Goal: Task Accomplishment & Management: Complete application form

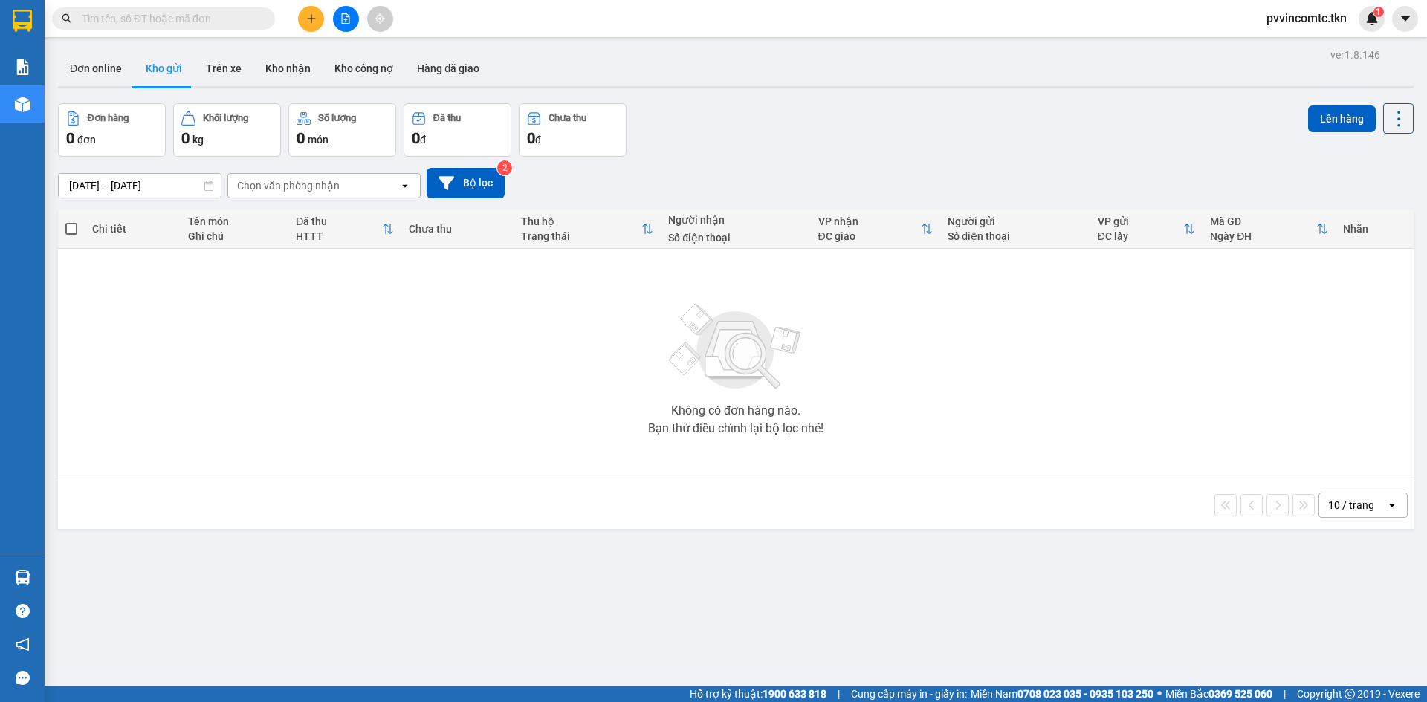
click at [311, 31] on button at bounding box center [311, 19] width 26 height 26
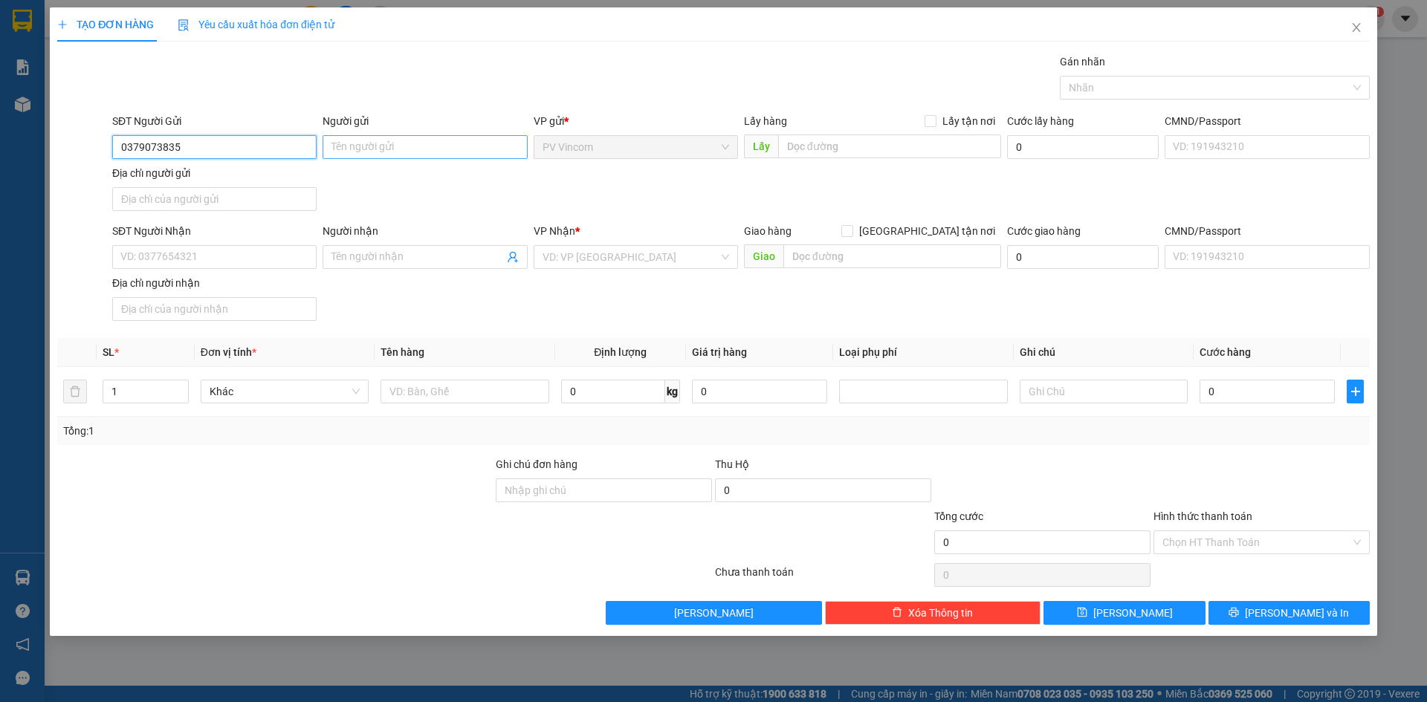
type input "0379073835"
click at [355, 145] on input "Người gửi" at bounding box center [425, 147] width 204 height 24
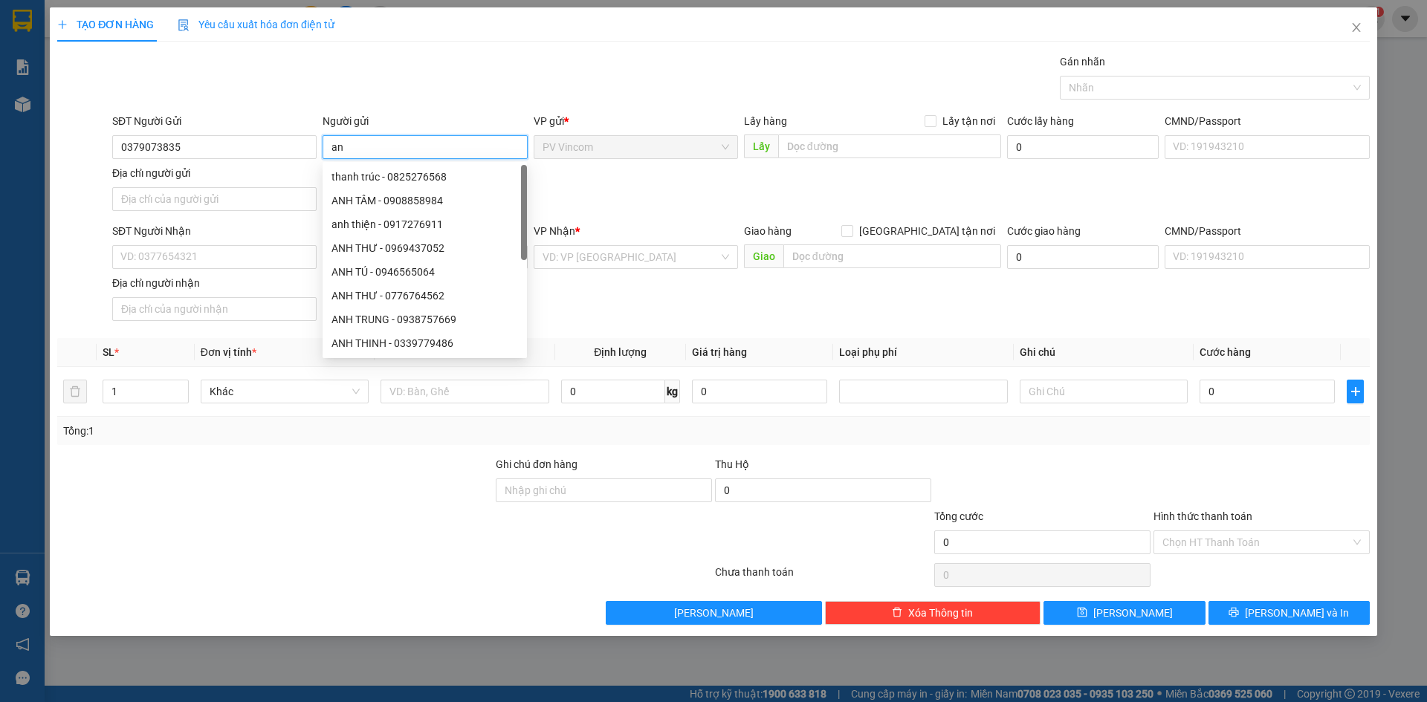
type input "a"
type input "[PERSON_NAME]"
click at [259, 100] on div "Gói vận chuyển * Tiêu chuẩn Gán nhãn Nhãn" at bounding box center [740, 80] width 1263 height 52
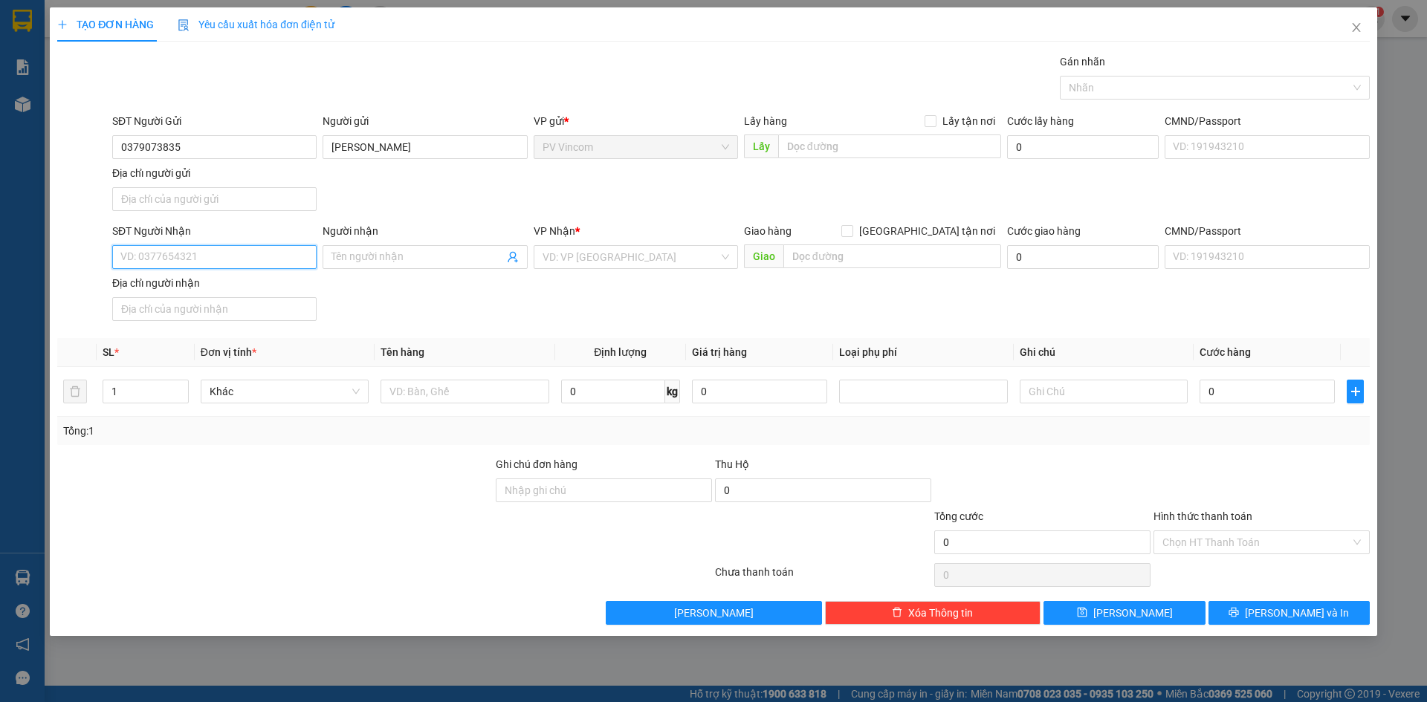
click at [213, 256] on input "SĐT Người Nhận" at bounding box center [214, 257] width 204 height 24
click at [1202, 88] on div at bounding box center [1207, 88] width 288 height 18
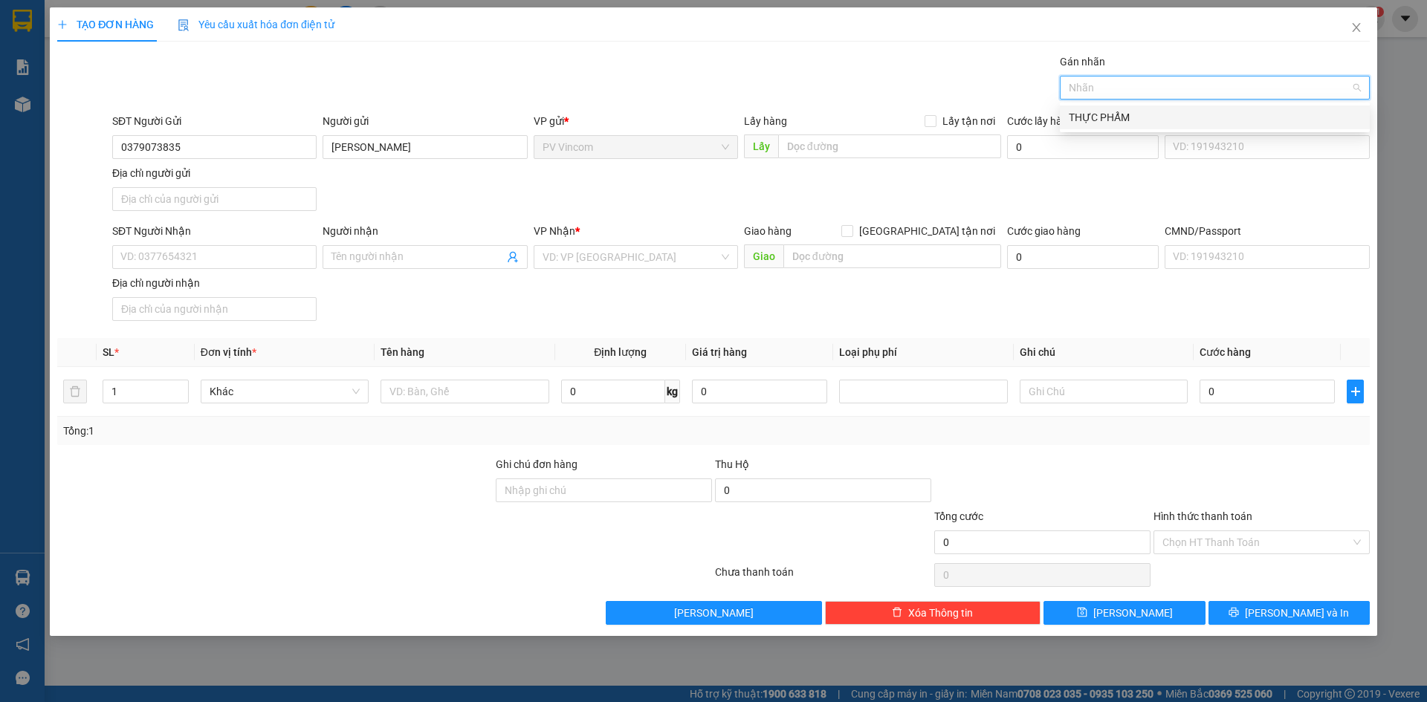
click at [1211, 119] on div "THỰC PHẨM" at bounding box center [1215, 117] width 292 height 16
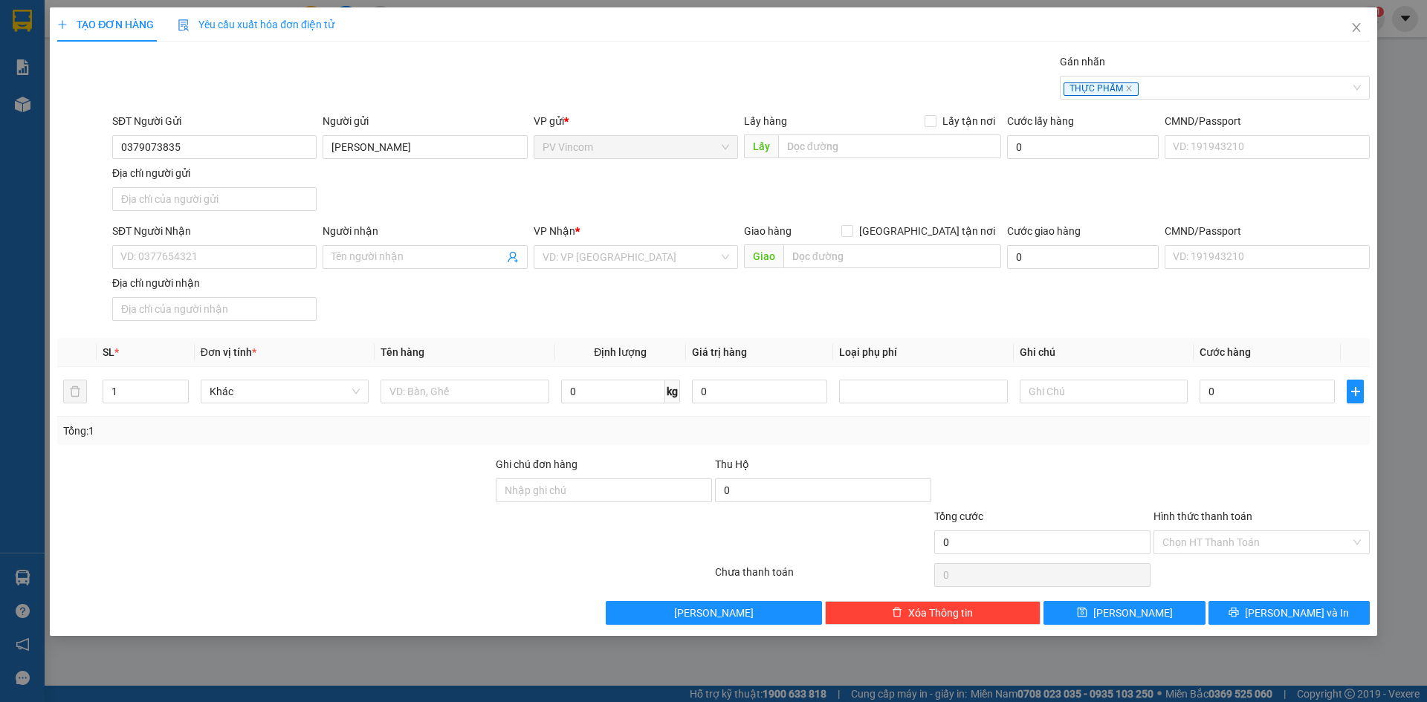
click at [1011, 201] on div "SĐT Người Gửi 0379073835 Người gửi ANH TUẤN VP gửi * PV Vincom Lấy hàng Lấy tận…" at bounding box center [740, 165] width 1263 height 104
click at [186, 256] on input "SĐT Người Nhận" at bounding box center [214, 257] width 204 height 24
type input "0888949254"
click at [415, 260] on input "Người nhận" at bounding box center [417, 257] width 172 height 16
type input "ANH THIÊN"
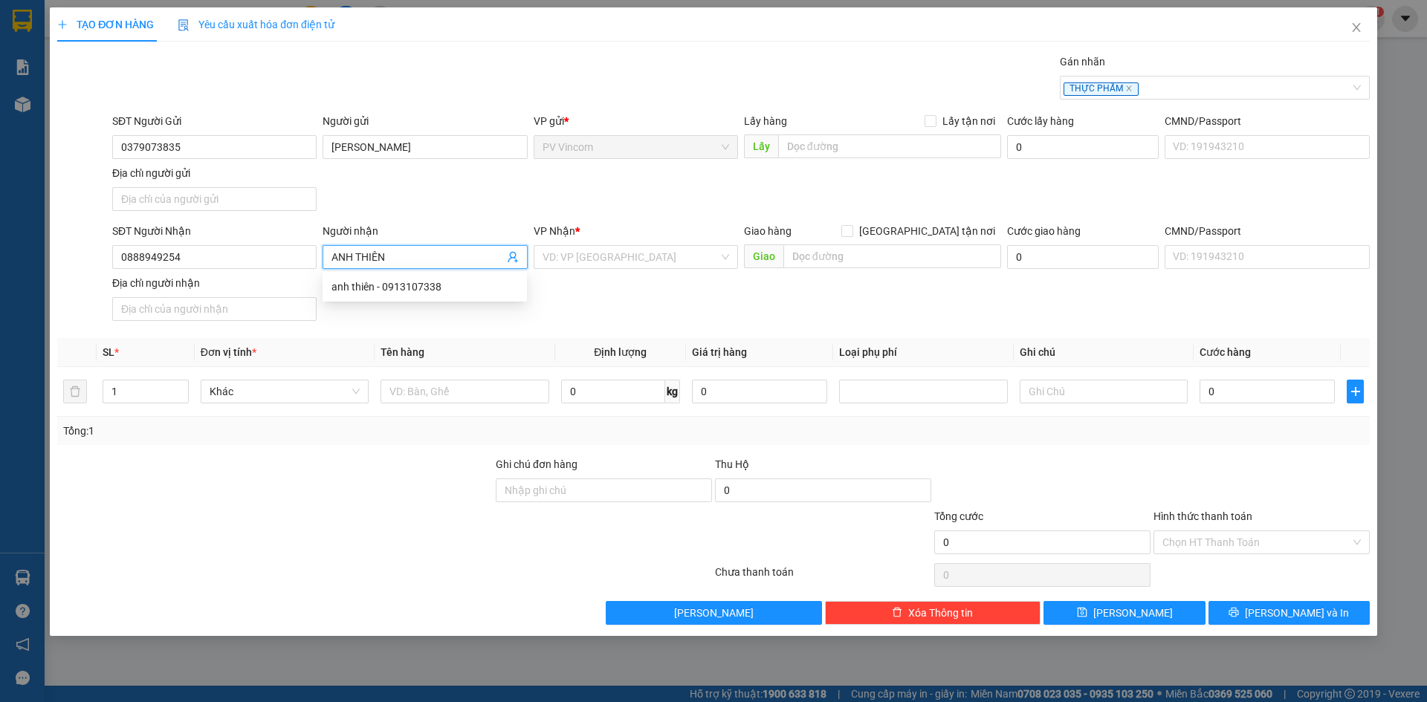
click at [644, 289] on div "SĐT Người Nhận 0888949254 Người nhận ANH THIÊN VP Nhận * VD: VP [GEOGRAPHIC_DAT…" at bounding box center [740, 275] width 1263 height 104
click at [651, 259] on input "search" at bounding box center [631, 257] width 176 height 22
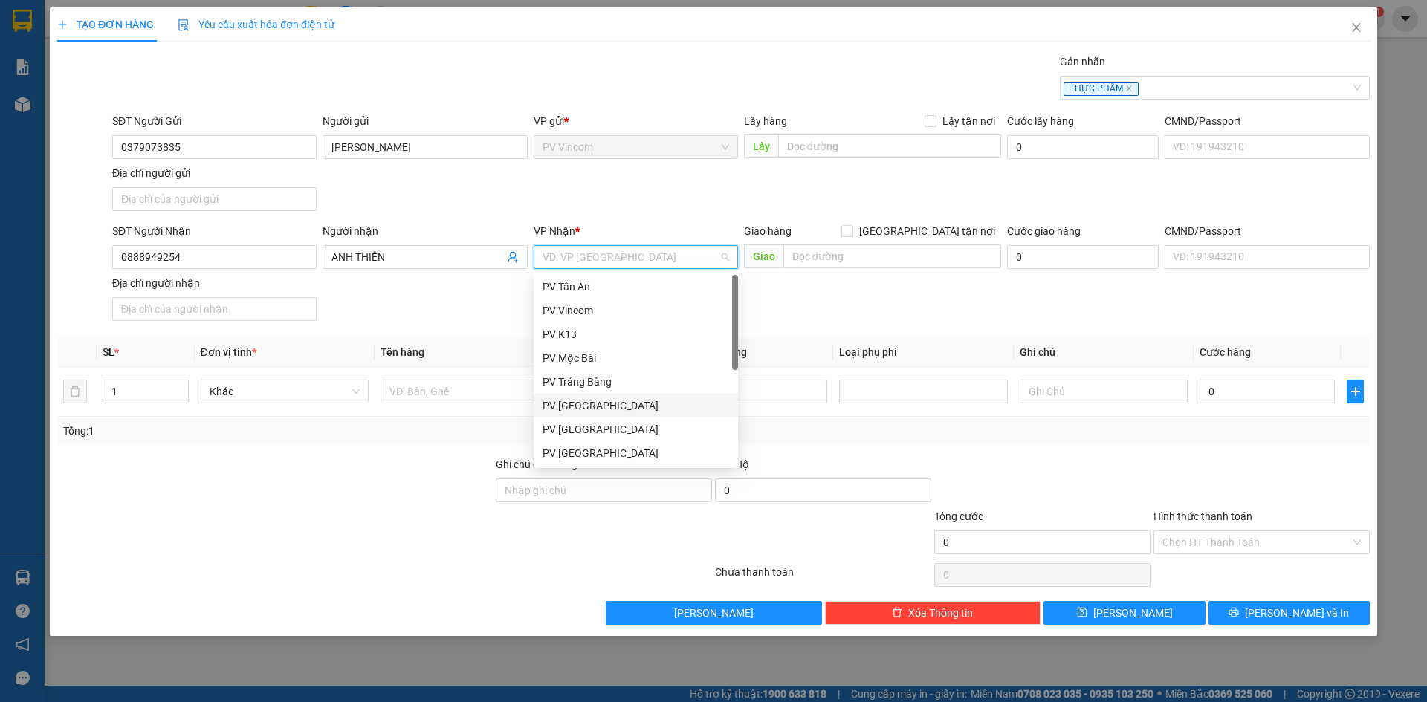
click at [603, 404] on div "PV [GEOGRAPHIC_DATA]" at bounding box center [636, 406] width 187 height 16
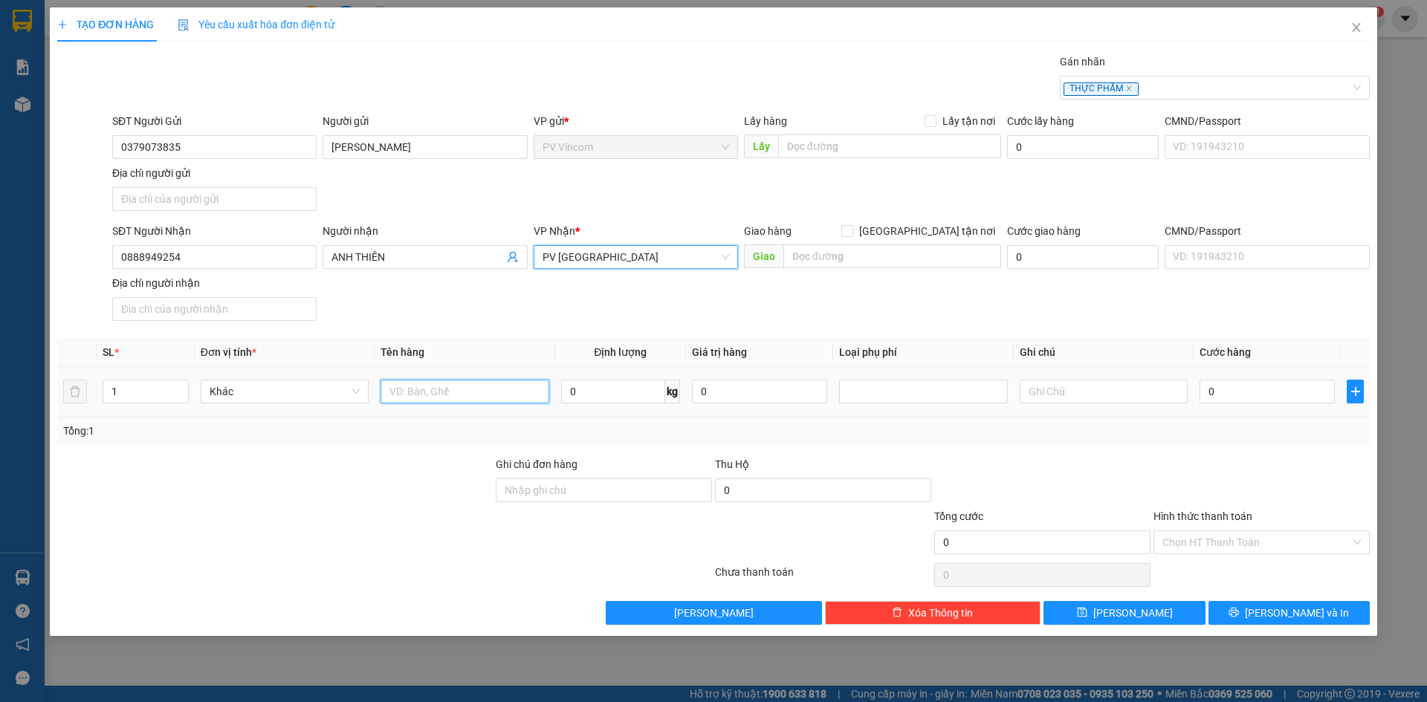
click at [430, 394] on input "text" at bounding box center [464, 392] width 168 height 24
type input "B"
type input "HỘP GIA VỊ"
click at [421, 464] on div at bounding box center [275, 482] width 438 height 52
drag, startPoint x: 482, startPoint y: 393, endPoint x: 372, endPoint y: 378, distance: 111.0
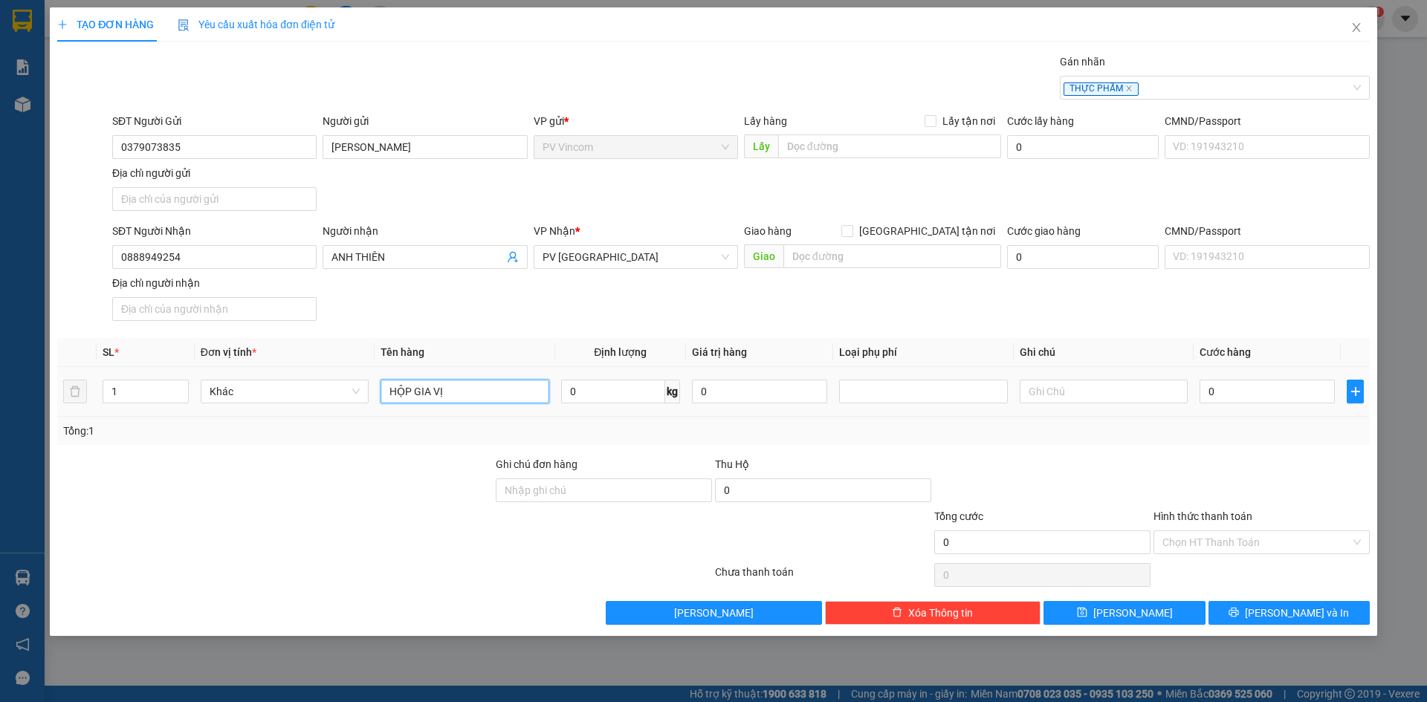
click at [372, 378] on tr "1 Khác HỘP GIA VỊ 0 kg 0 0" at bounding box center [713, 392] width 1312 height 50
type input "TÚI HỘP GIA VỊ"
click at [375, 505] on div at bounding box center [275, 482] width 438 height 52
click at [1156, 389] on input "text" at bounding box center [1104, 392] width 168 height 24
type input "HƯ KHÔNG ĐỀN"
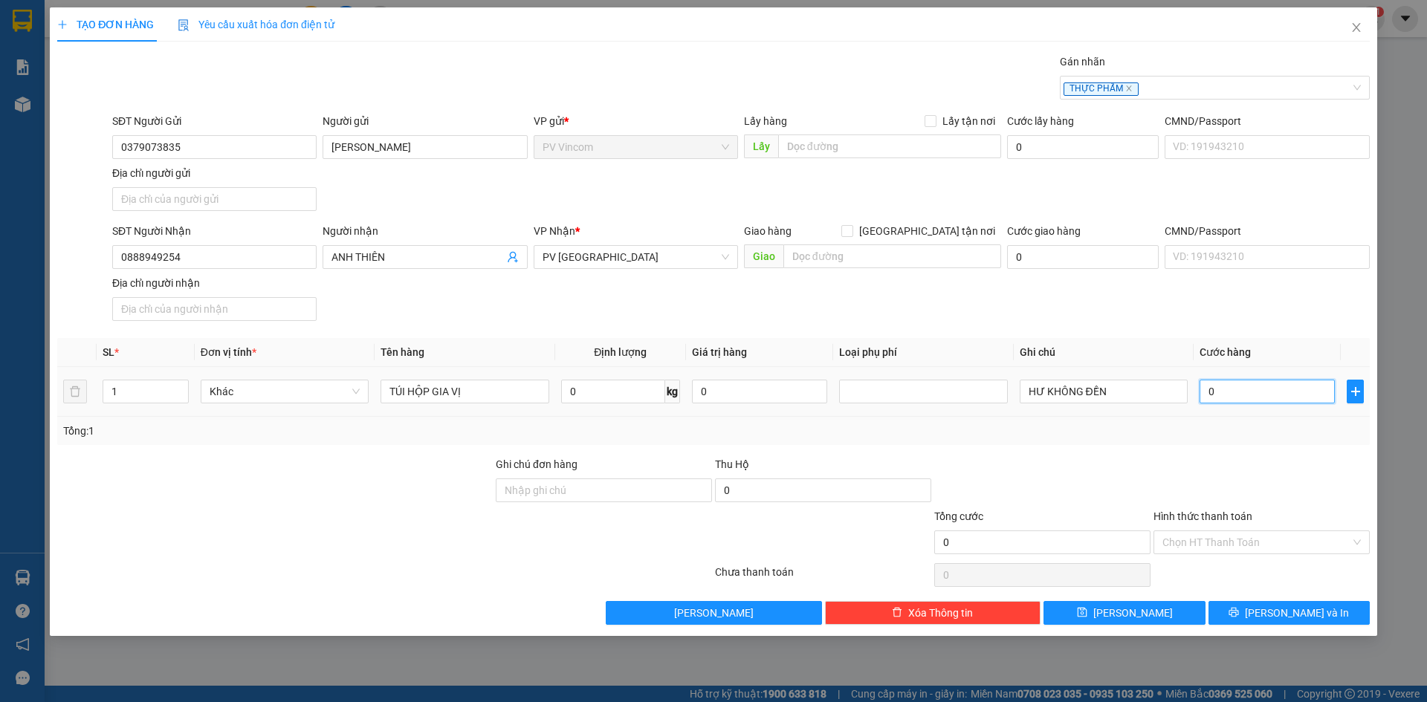
click at [1277, 387] on input "0" at bounding box center [1266, 392] width 135 height 24
type input "6"
type input "60"
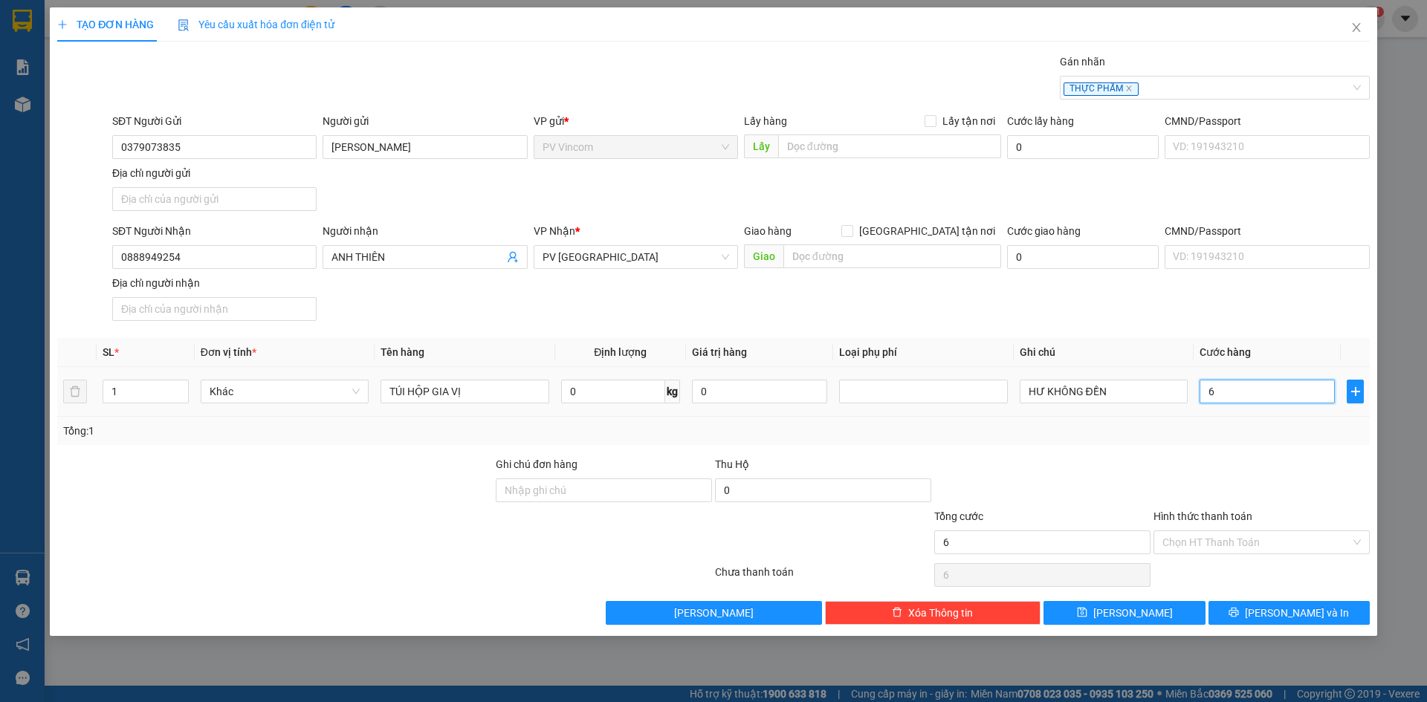
type input "60"
type input "60.000"
click at [1276, 540] on input "Hình thức thanh toán" at bounding box center [1256, 542] width 188 height 22
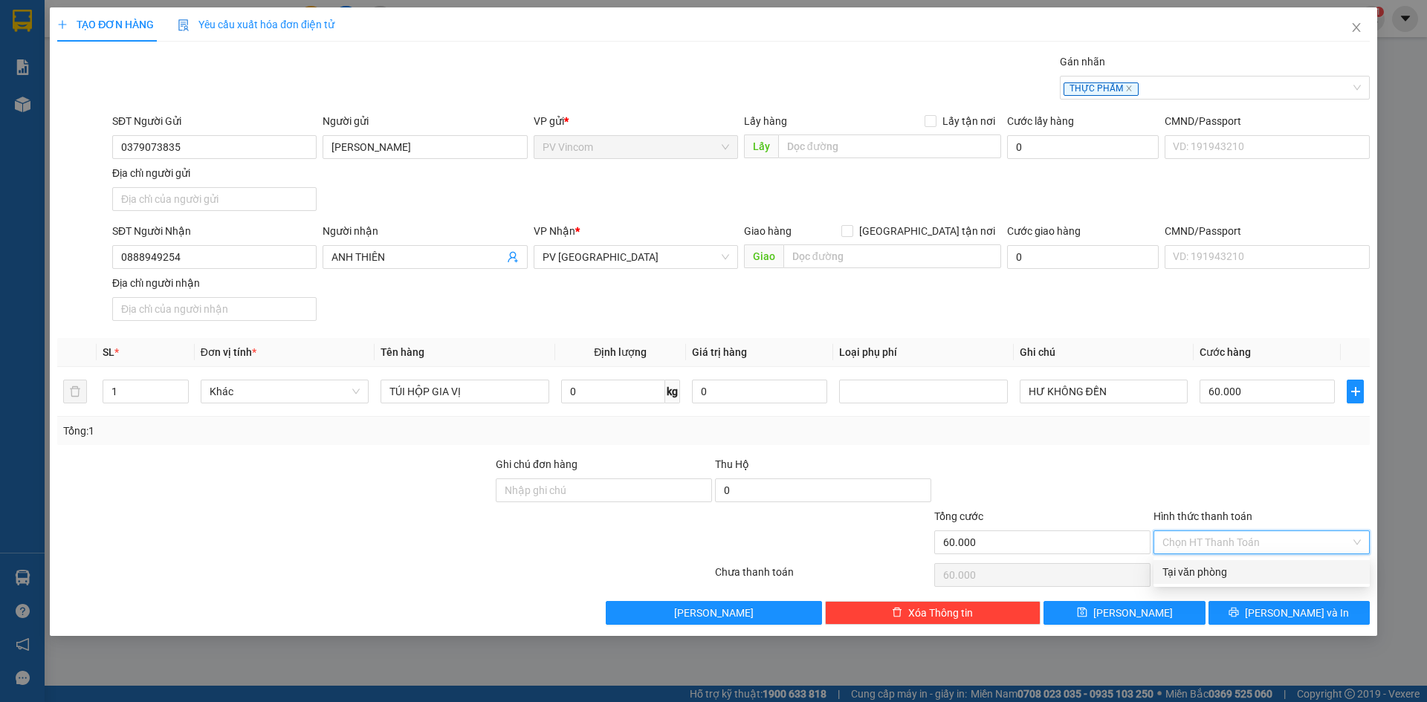
click at [1227, 574] on div "Tại văn phòng" at bounding box center [1261, 572] width 198 height 16
type input "0"
click at [1144, 469] on div at bounding box center [1042, 482] width 219 height 52
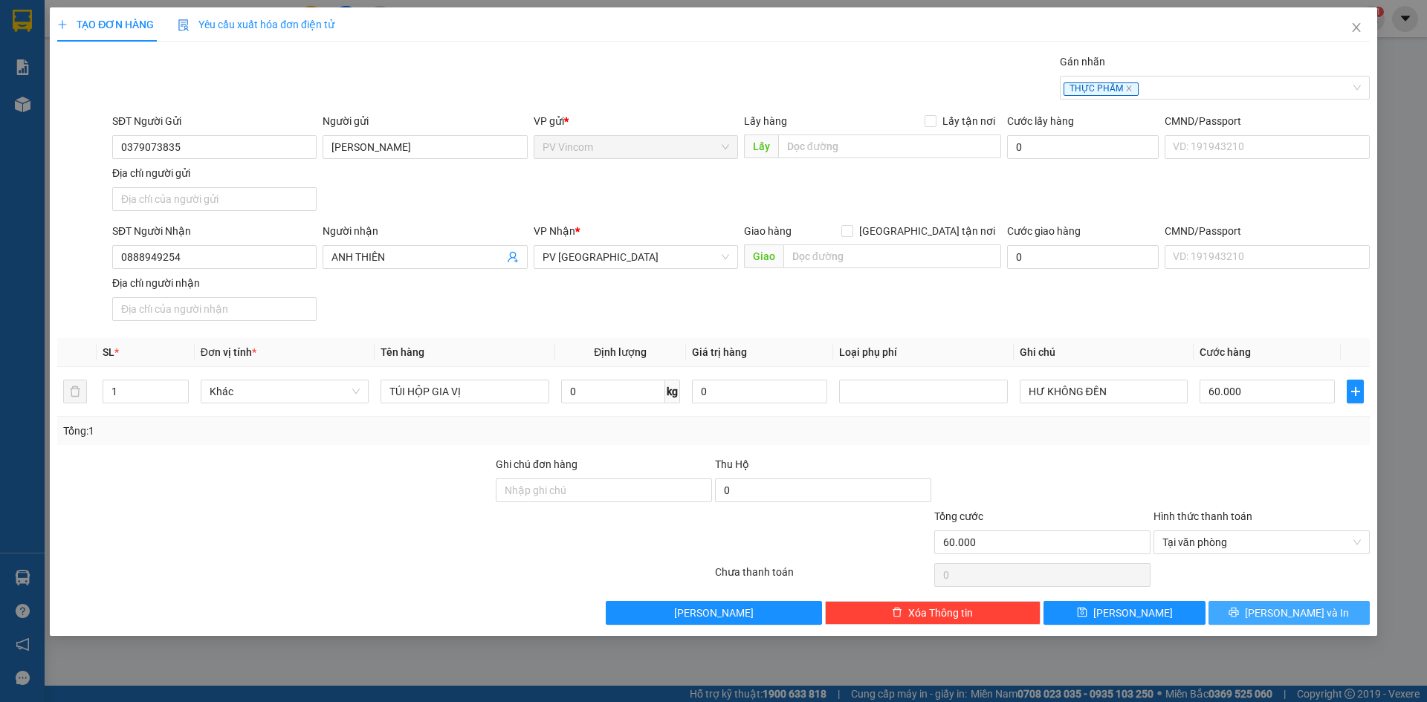
click at [1280, 612] on span "[PERSON_NAME] và In" at bounding box center [1297, 613] width 104 height 16
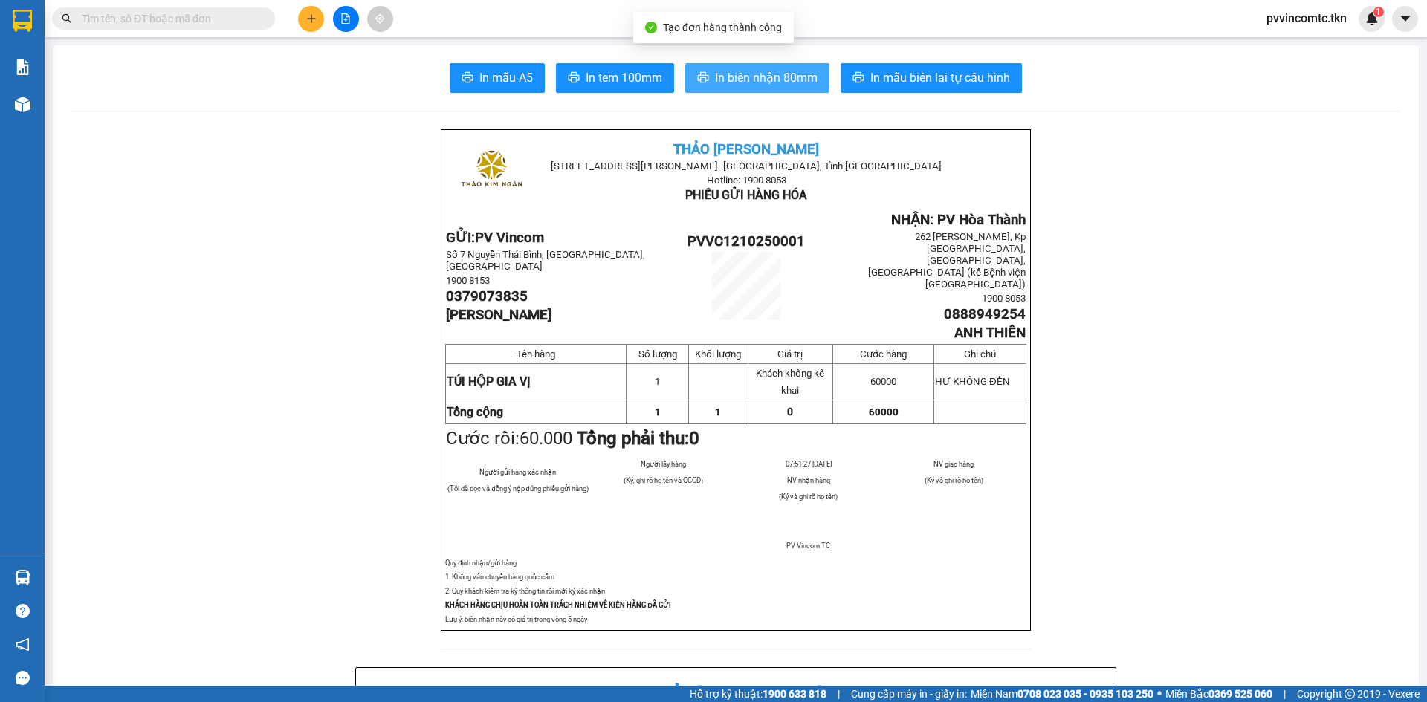
drag, startPoint x: 749, startPoint y: 82, endPoint x: 739, endPoint y: 79, distance: 10.8
click at [744, 80] on span "In biên nhận 80mm" at bounding box center [766, 77] width 103 height 19
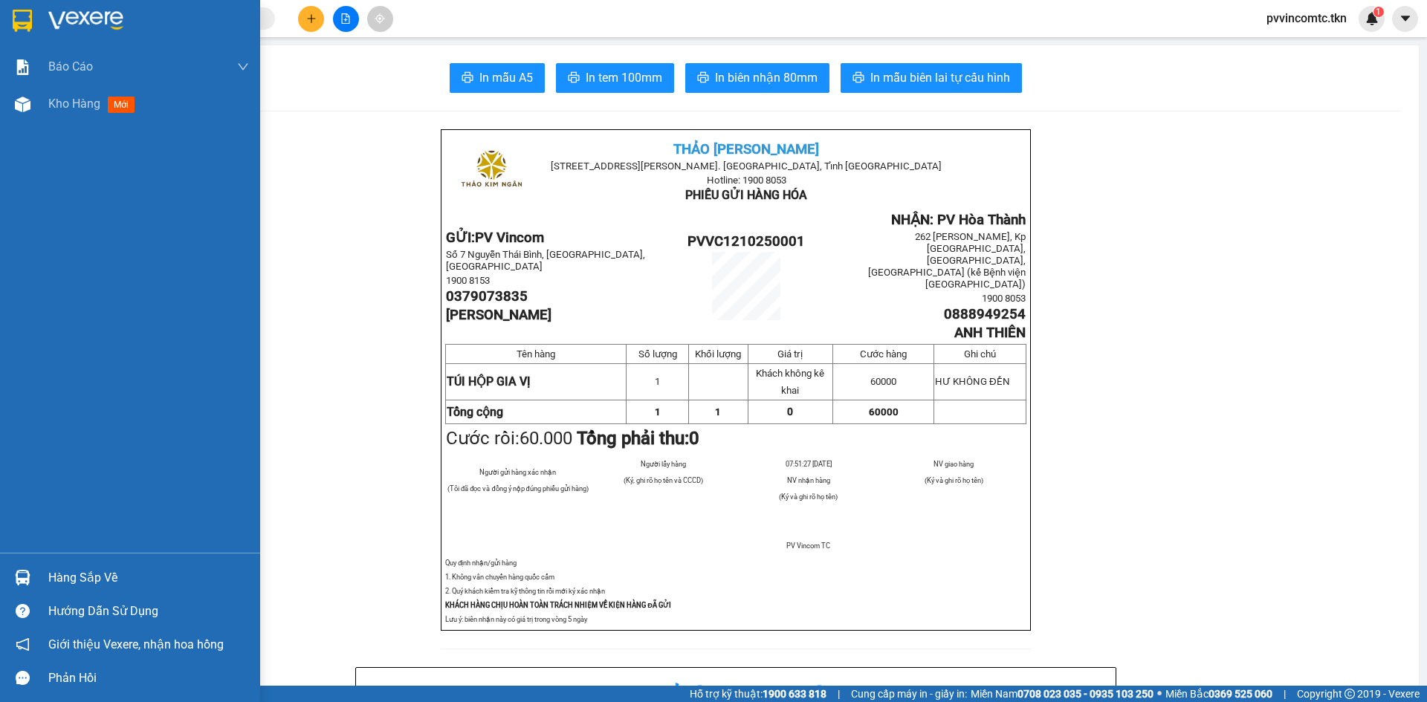
click at [39, 574] on div "Hàng sắp về" at bounding box center [130, 577] width 260 height 33
